Goal: Transaction & Acquisition: Download file/media

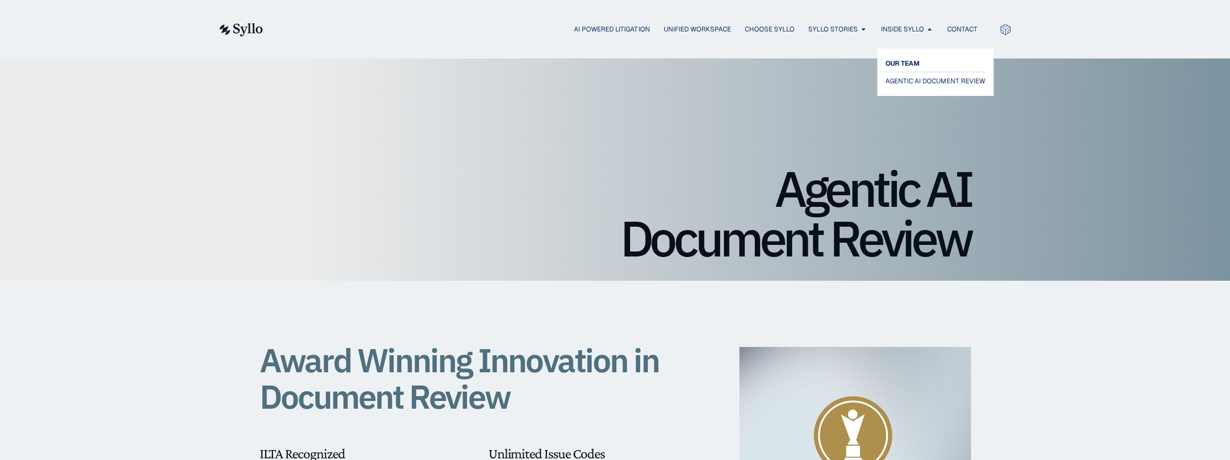
click at [906, 64] on span "OUR TEAM" at bounding box center [903, 63] width 34 height 13
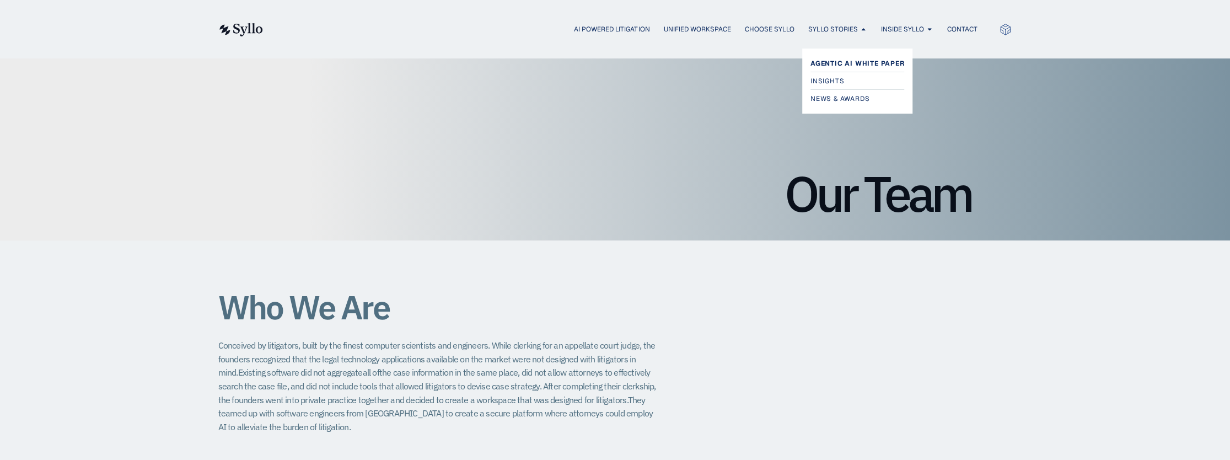
click at [838, 62] on span "Agentic AI White Paper" at bounding box center [858, 63] width 94 height 13
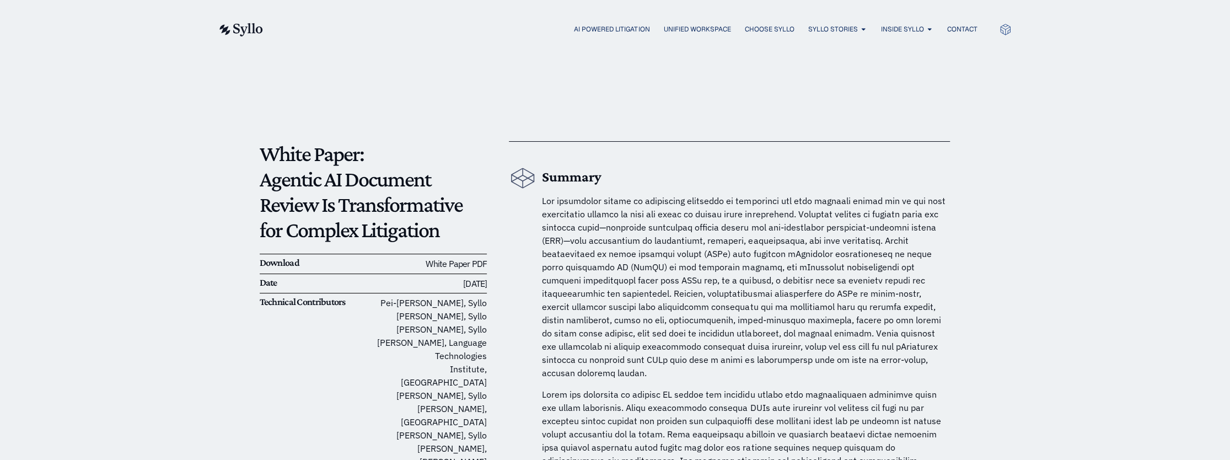
click at [453, 265] on link "White Paper PDF" at bounding box center [456, 263] width 61 height 11
